Goal: Book appointment/travel/reservation

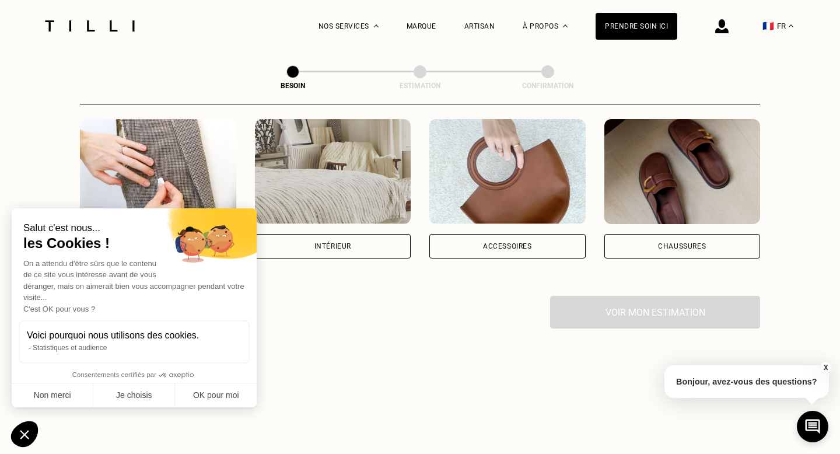
scroll to position [298, 0]
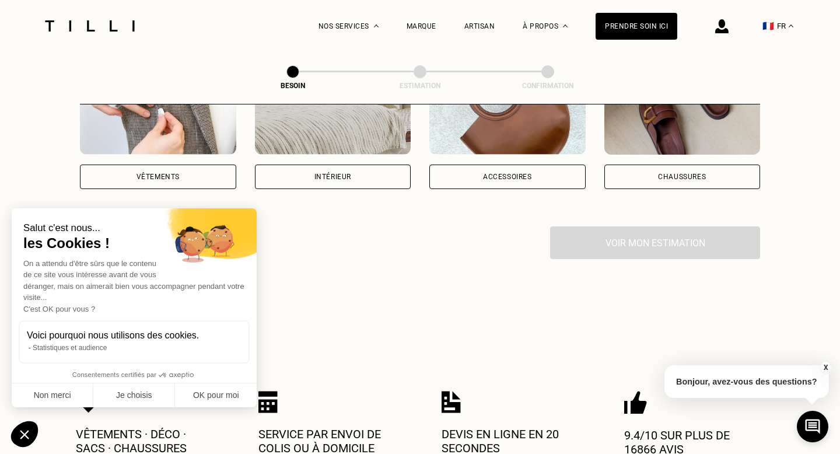
click at [149, 173] on div "Vêtements" at bounding box center [158, 176] width 43 height 7
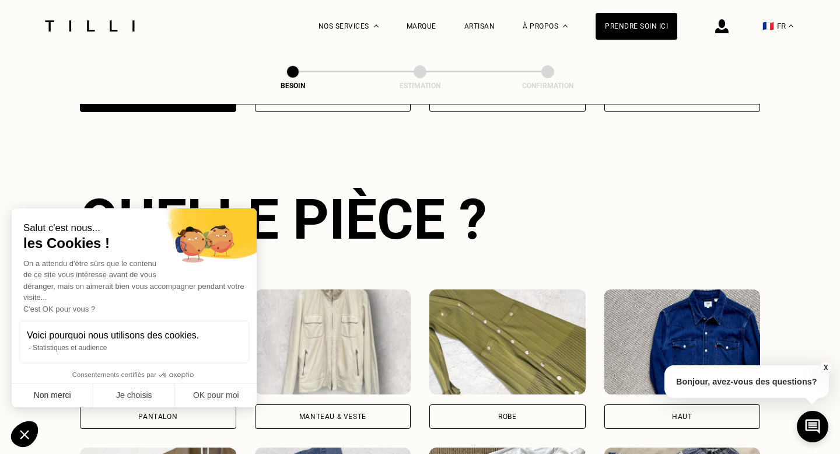
scroll to position [380, 0]
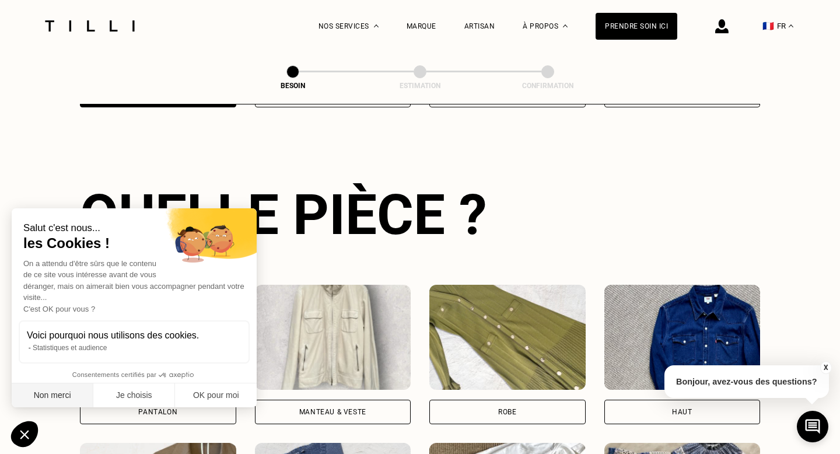
click at [47, 391] on button "Non merci" at bounding box center [53, 395] width 82 height 25
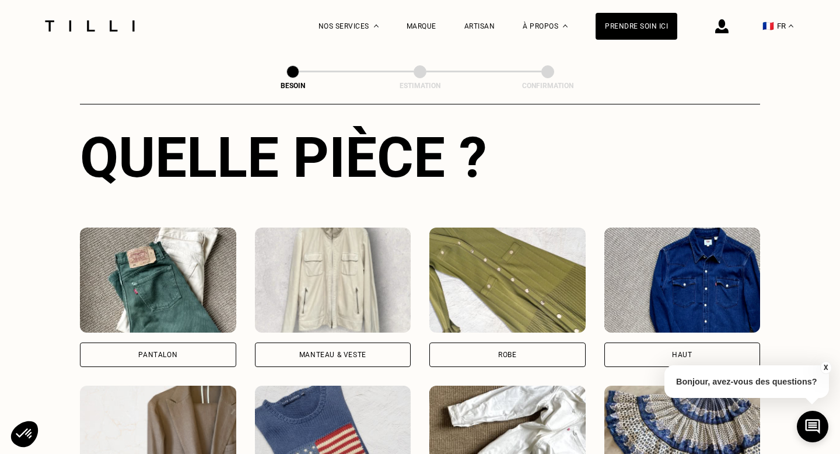
scroll to position [455, 0]
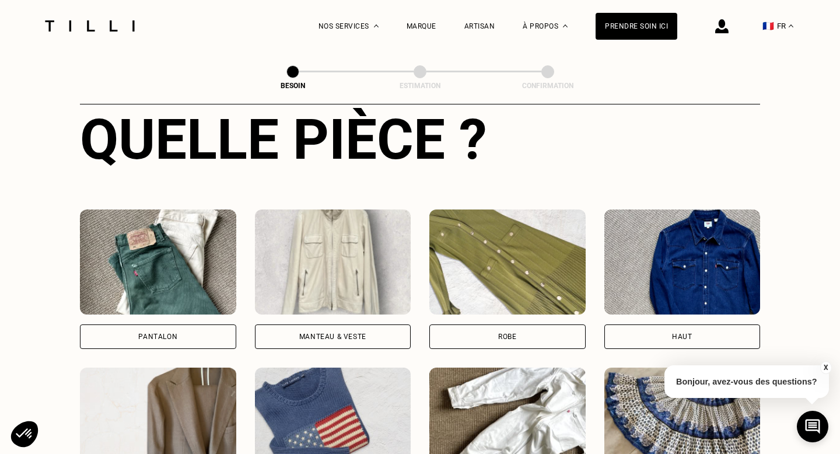
click at [207, 324] on div "Pantalon" at bounding box center [158, 336] width 156 height 25
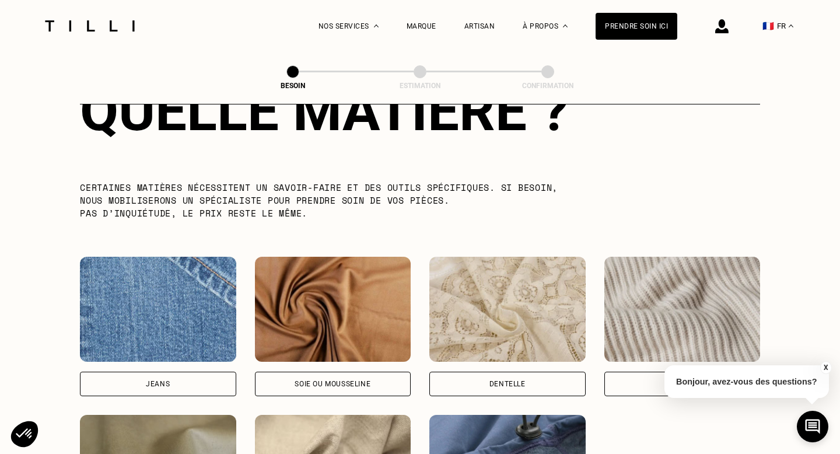
scroll to position [1217, 0]
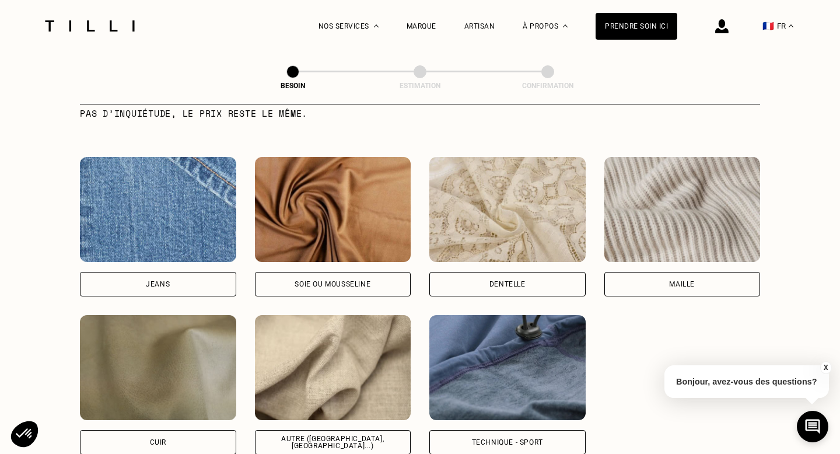
click at [358, 435] on div "Autre ([GEOGRAPHIC_DATA], [GEOGRAPHIC_DATA]...)" at bounding box center [333, 442] width 137 height 14
select select "FR"
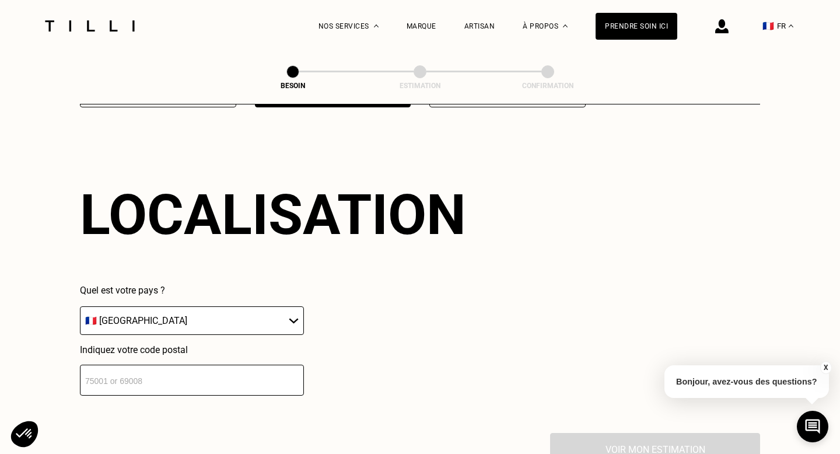
scroll to position [1565, 0]
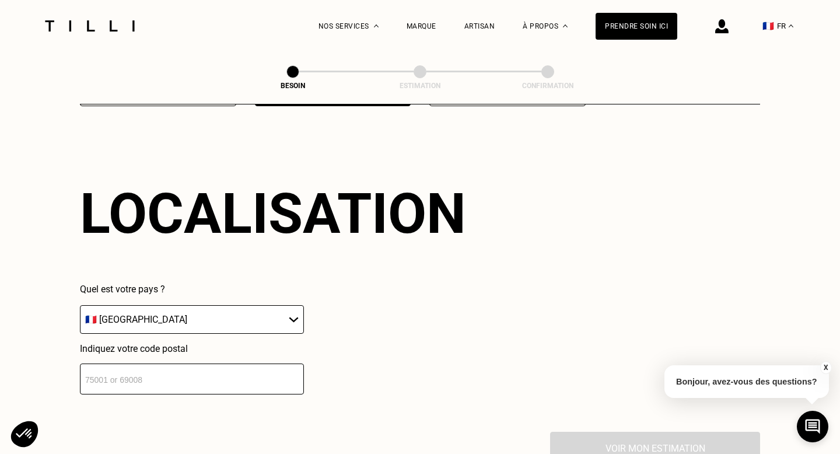
click at [261, 367] on input "number" at bounding box center [192, 379] width 224 height 31
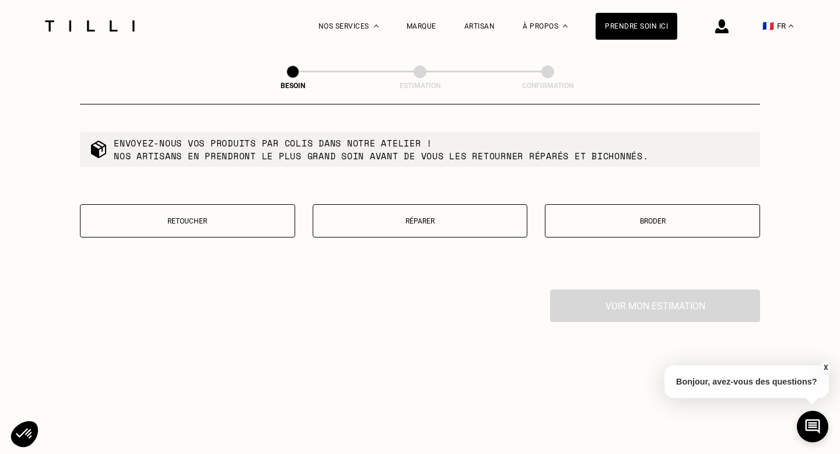
scroll to position [2084, 0]
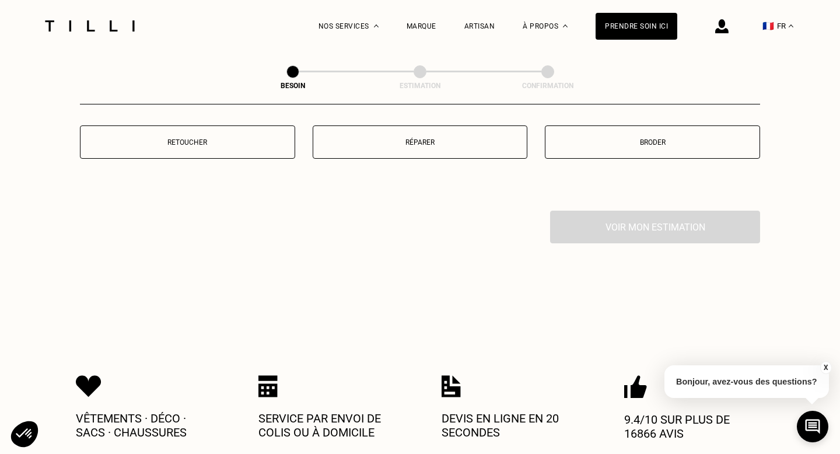
type input "84240"
click at [207, 138] on p "Retoucher" at bounding box center [187, 142] width 202 height 8
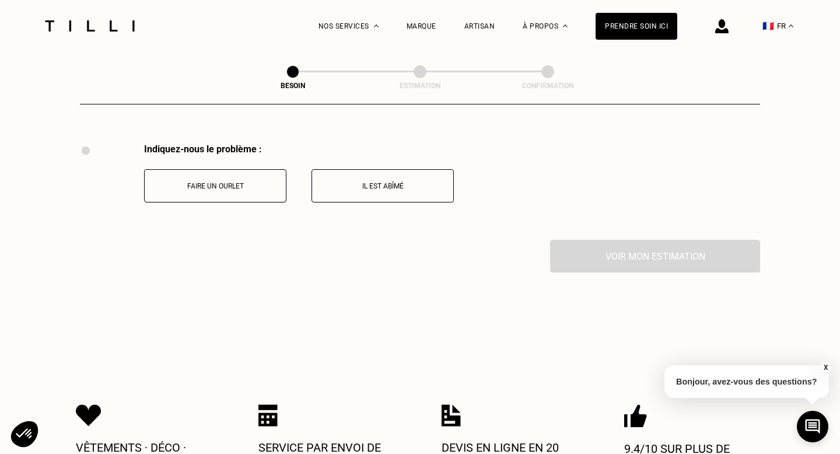
scroll to position [2152, 0]
click at [219, 183] on button "Faire un ourlet" at bounding box center [215, 184] width 142 height 33
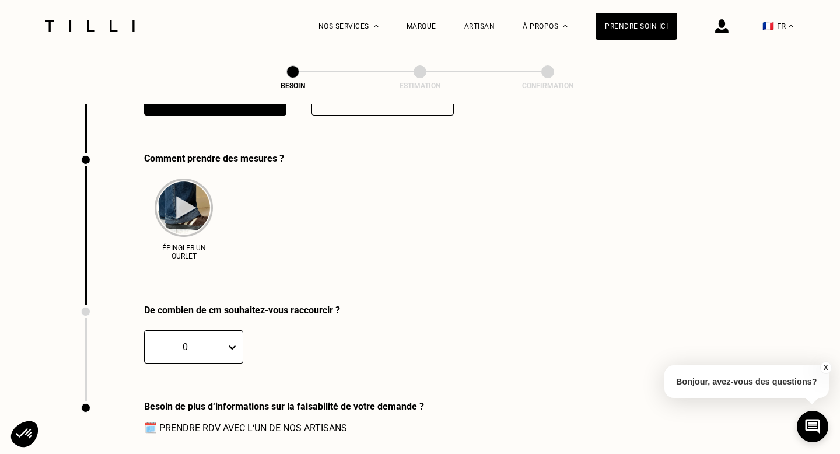
scroll to position [2248, 0]
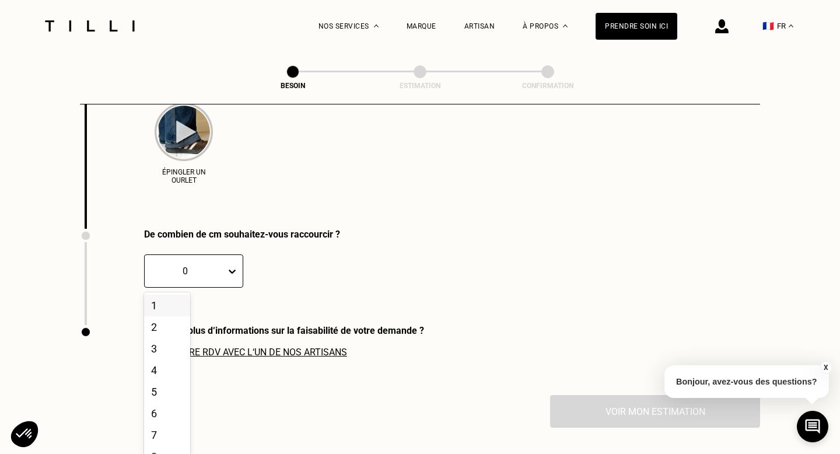
scroll to position [2320, 0]
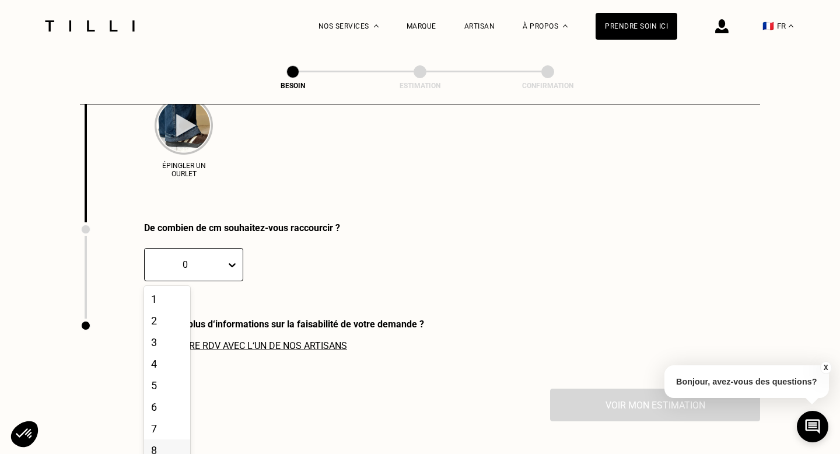
click at [173, 439] on div "8" at bounding box center [167, 450] width 46 height 22
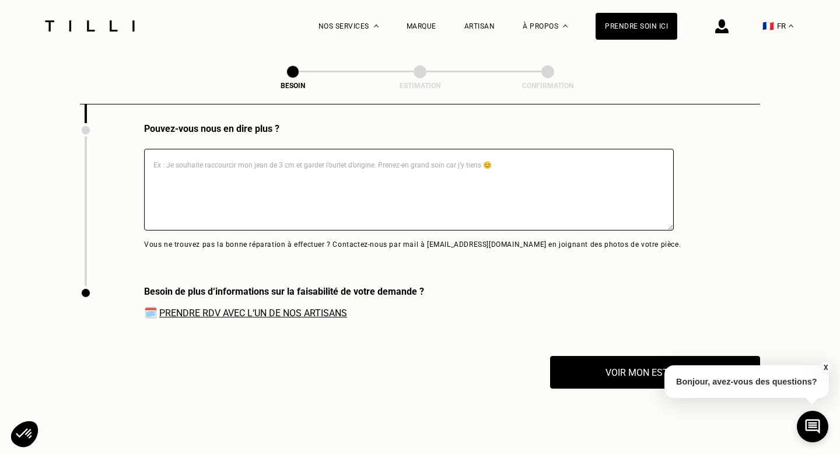
scroll to position [2511, 0]
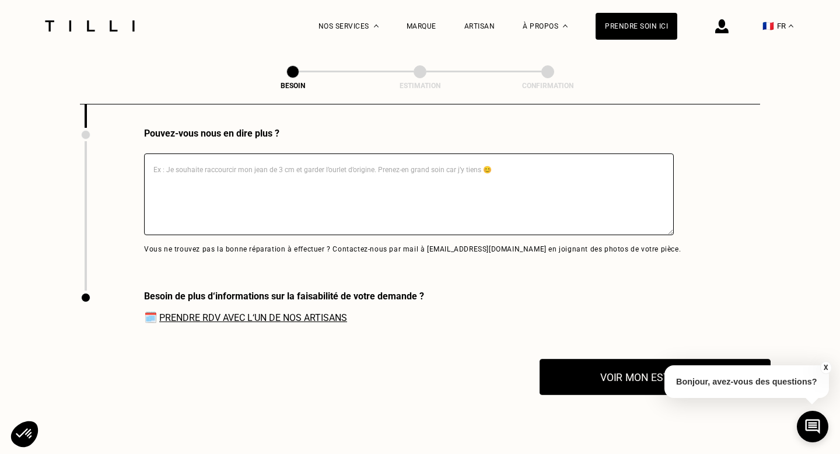
click at [628, 368] on button "Voir mon estimation" at bounding box center [655, 377] width 231 height 36
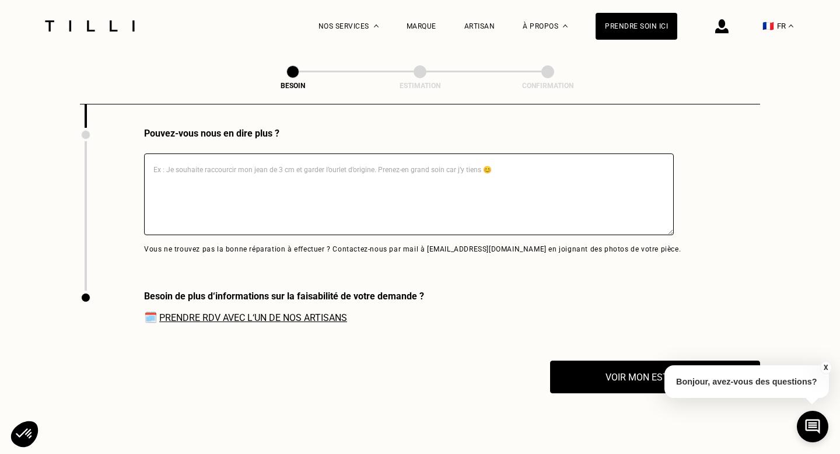
click at [235, 312] on link "Prendre RDV avec l‘un de nos artisans" at bounding box center [253, 317] width 188 height 11
